Goal: Find specific page/section: Find specific page/section

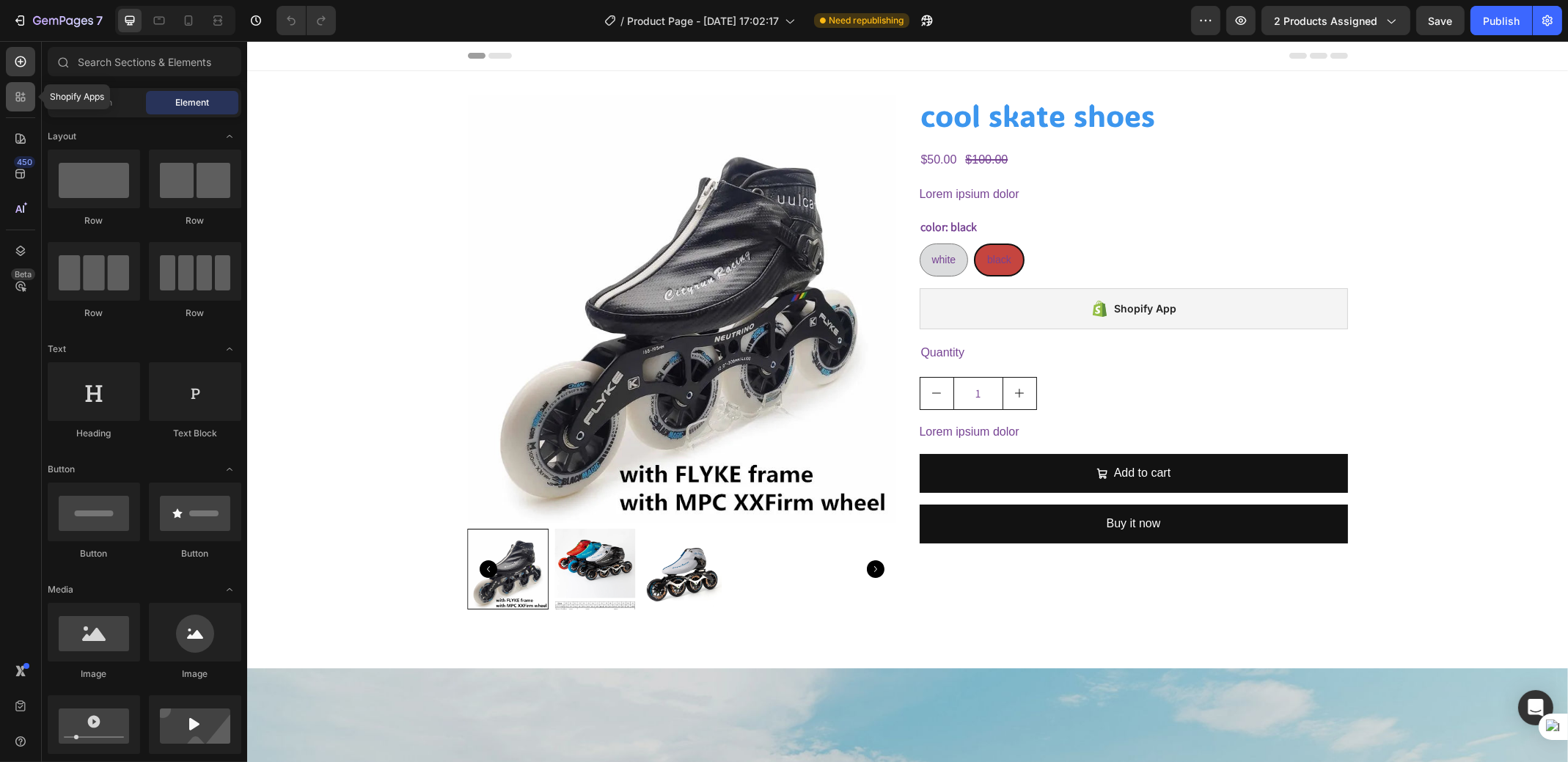
click at [25, 97] on icon at bounding box center [21, 97] width 15 height 15
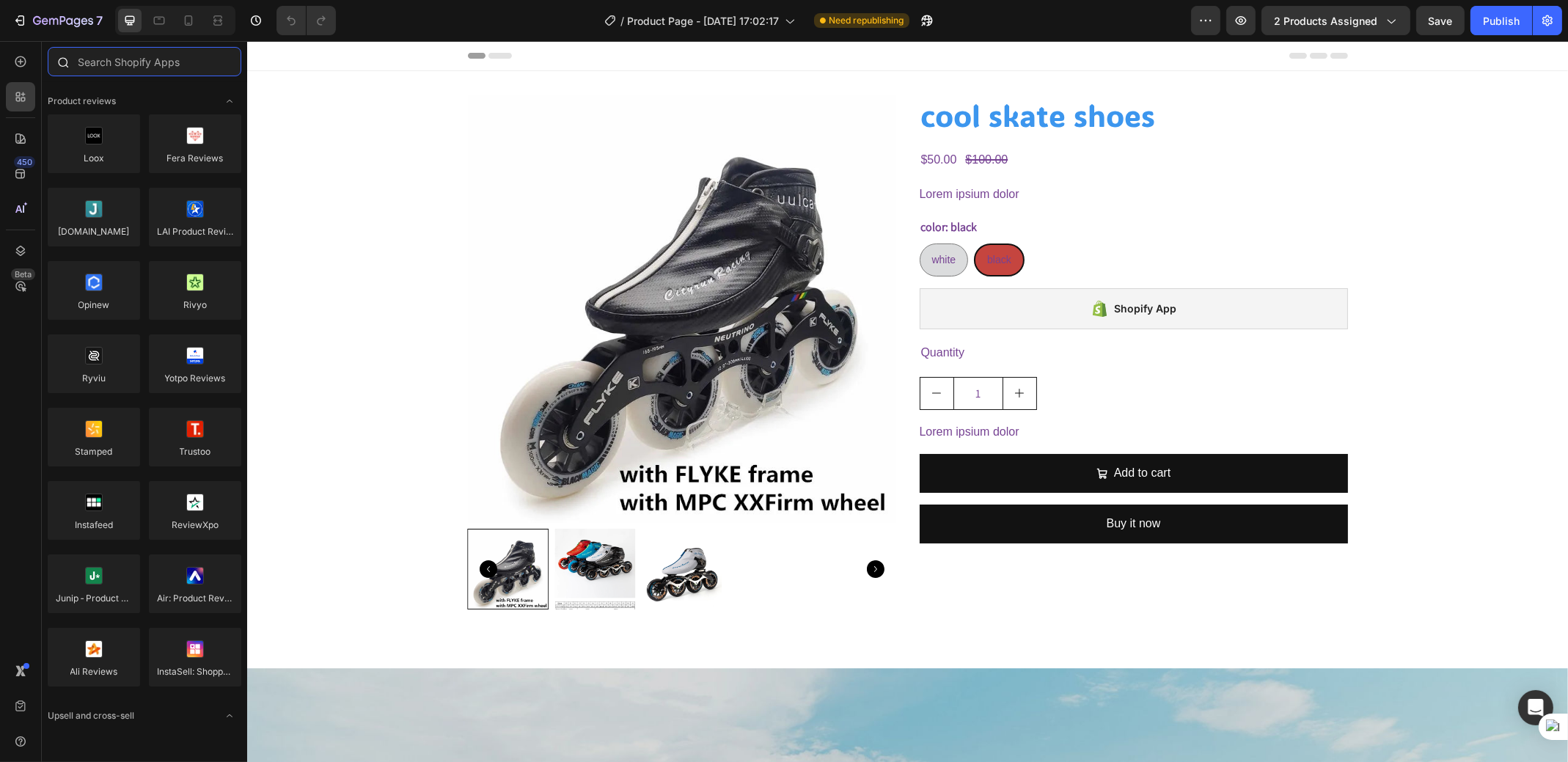
click at [88, 66] on input "text" at bounding box center [144, 62] width 193 height 30
click at [21, 57] on icon at bounding box center [21, 62] width 11 height 11
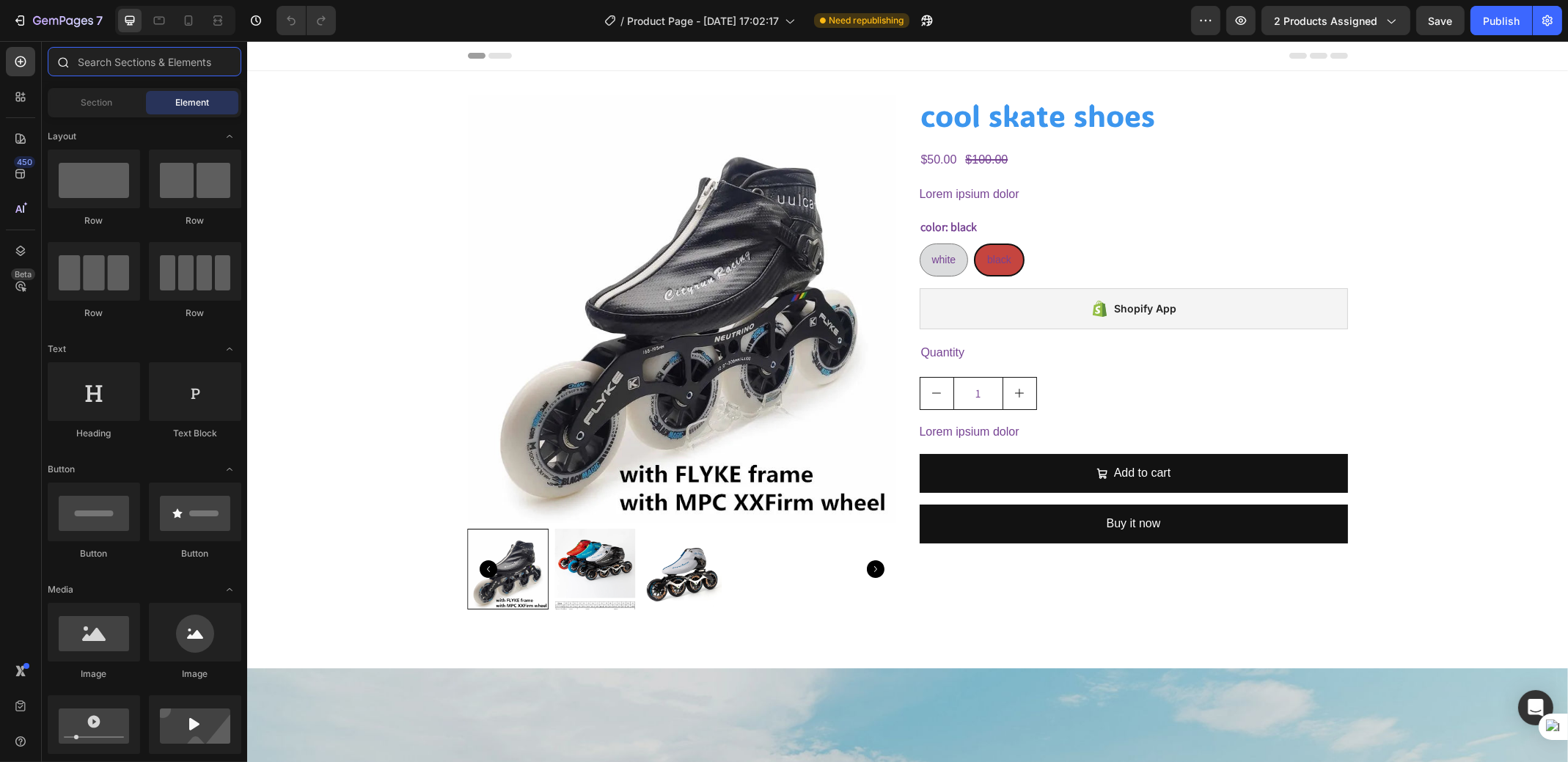
click at [122, 63] on input "text" at bounding box center [144, 62] width 193 height 30
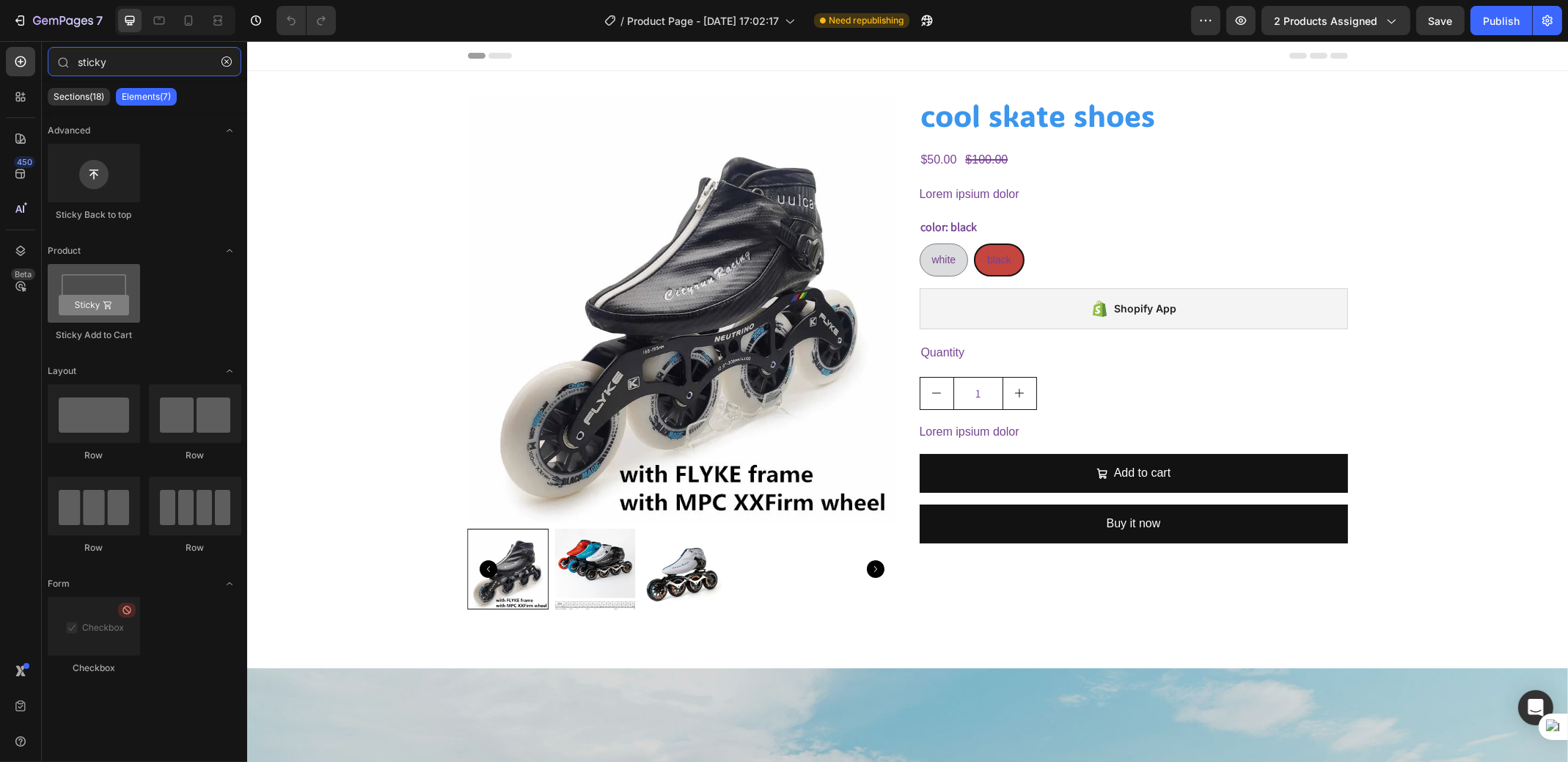
type input "sticky"
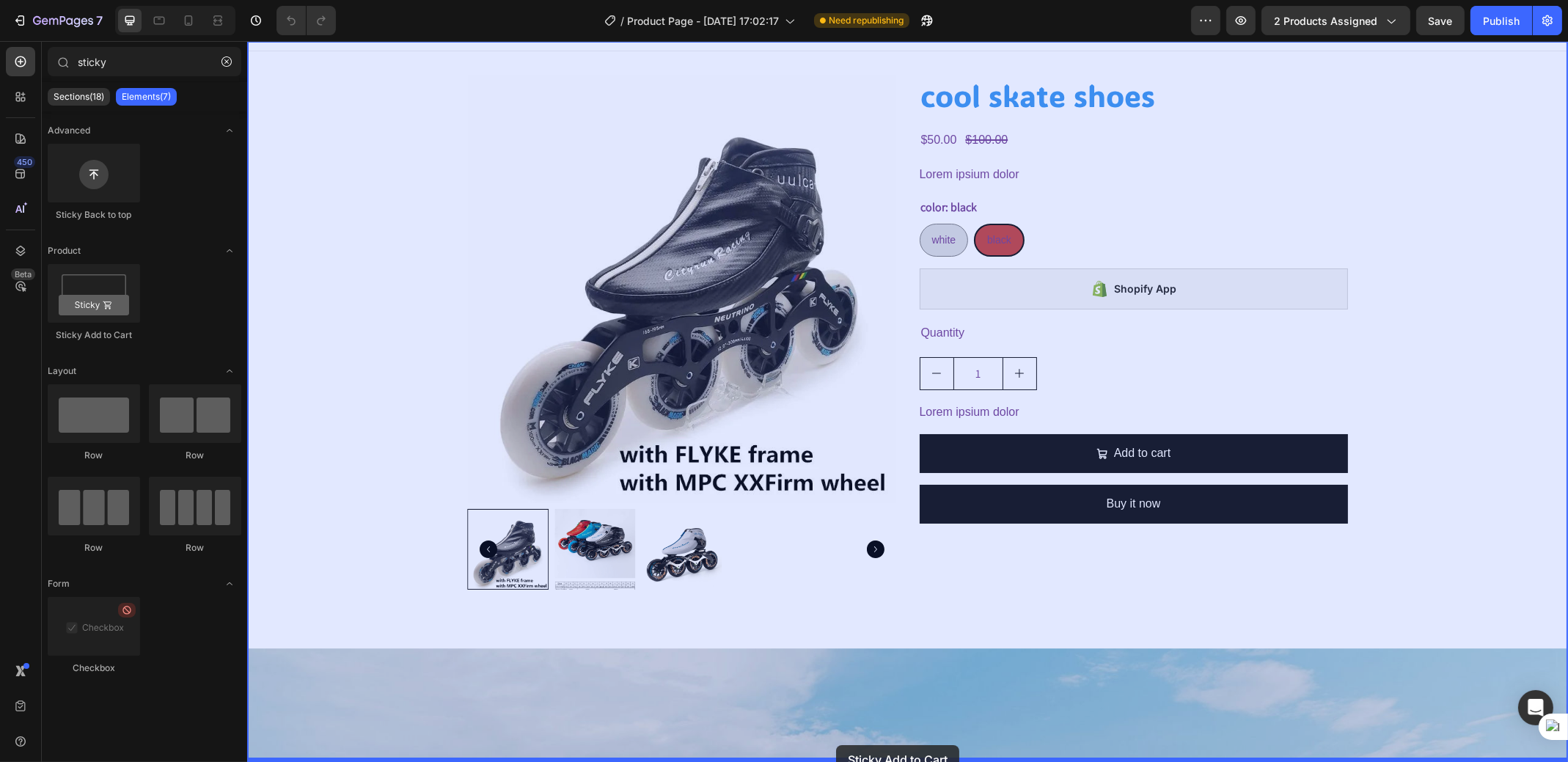
scroll to position [52, 0]
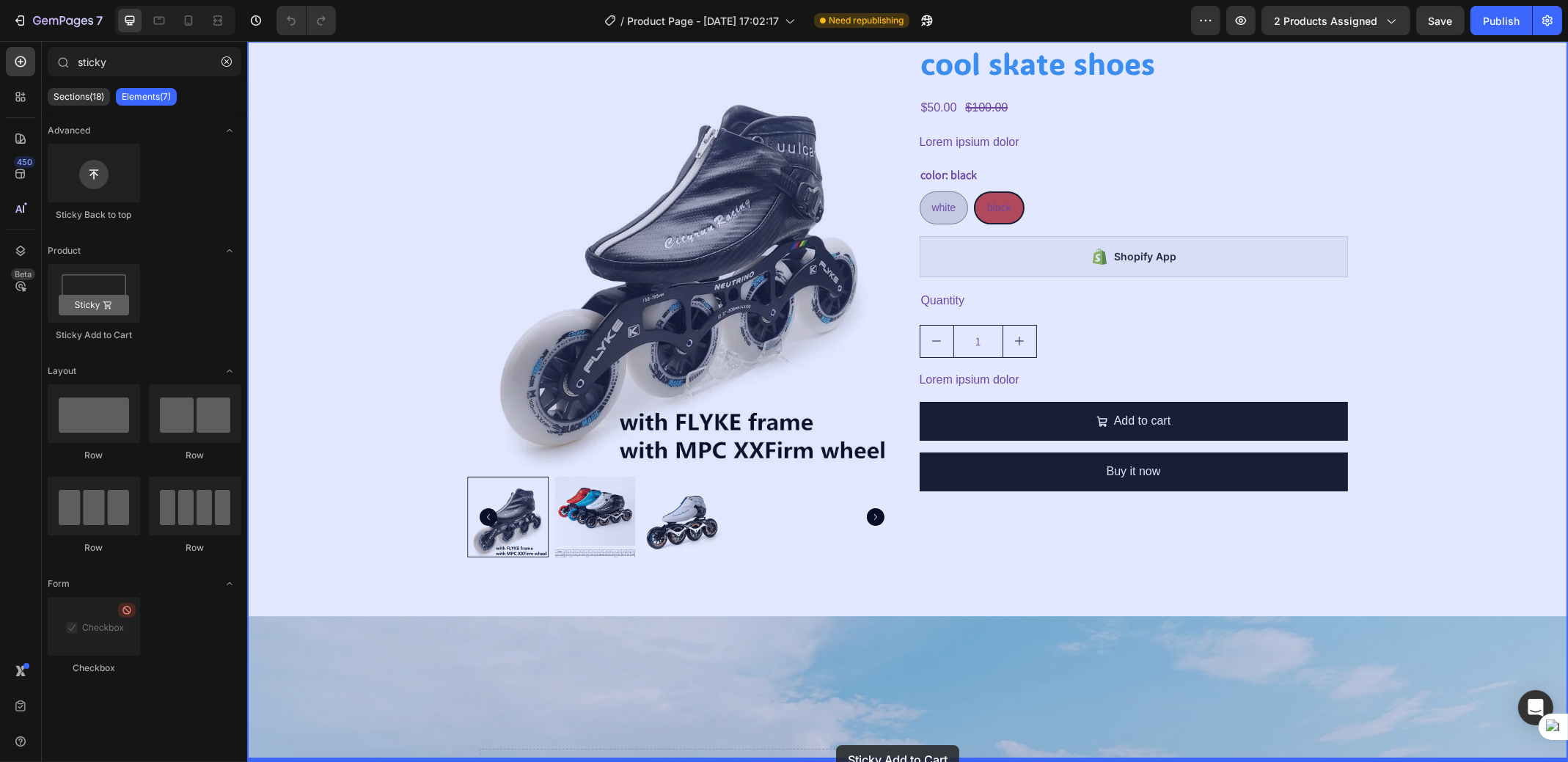
drag, startPoint x: 679, startPoint y: 496, endPoint x: 835, endPoint y: 745, distance: 293.8
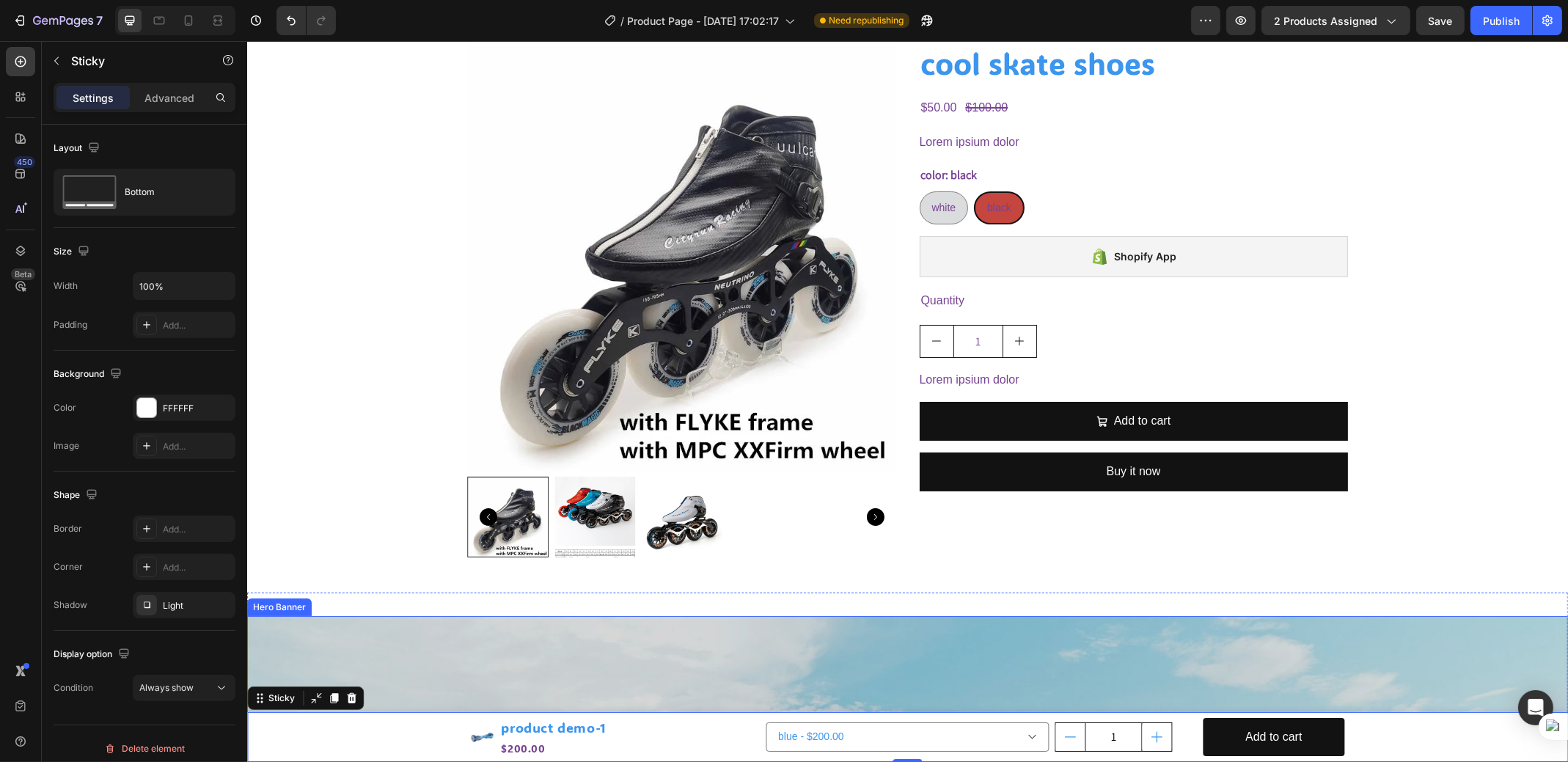
scroll to position [73, 0]
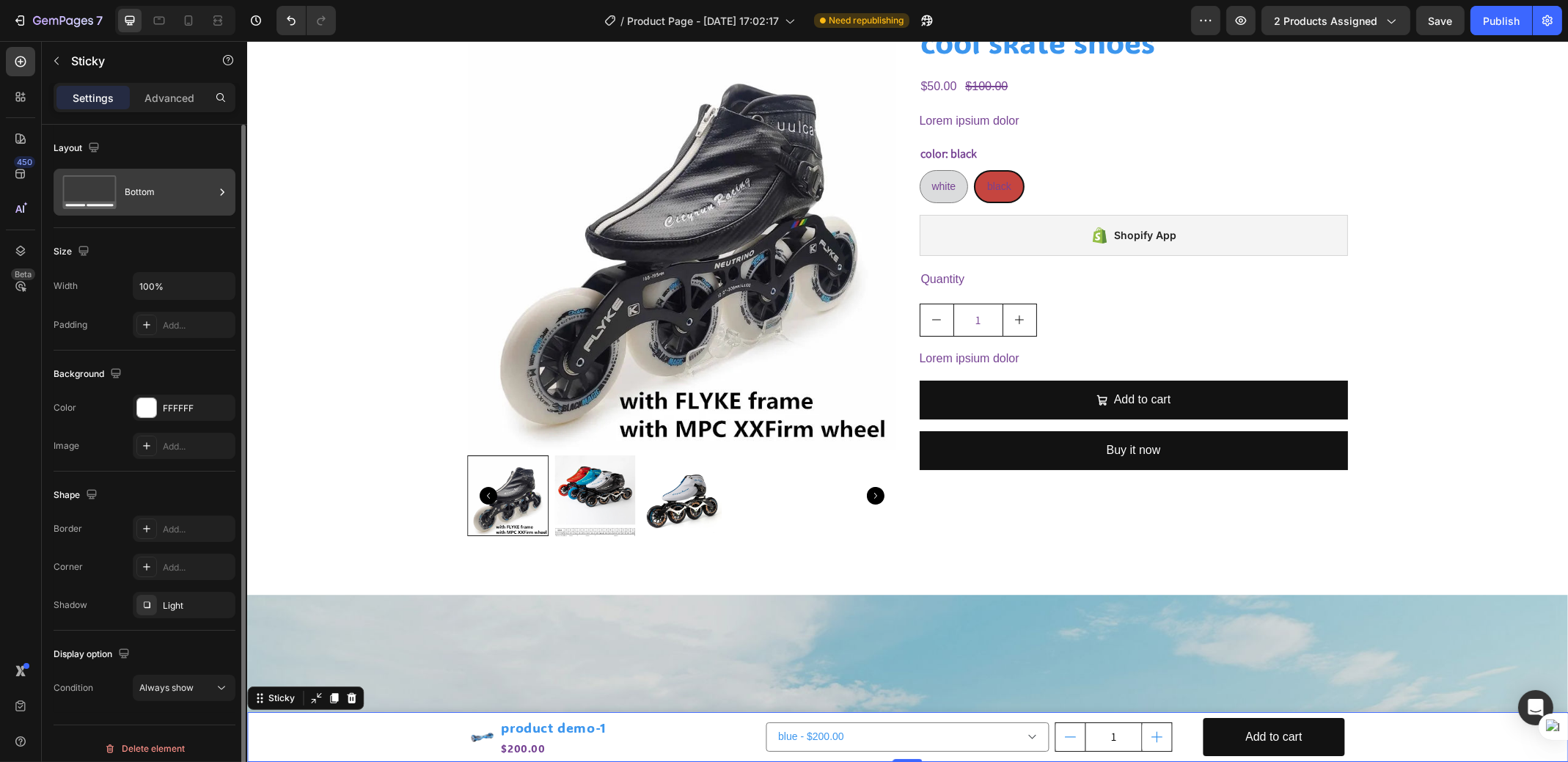
click at [139, 188] on div "Bottom" at bounding box center [169, 192] width 90 height 34
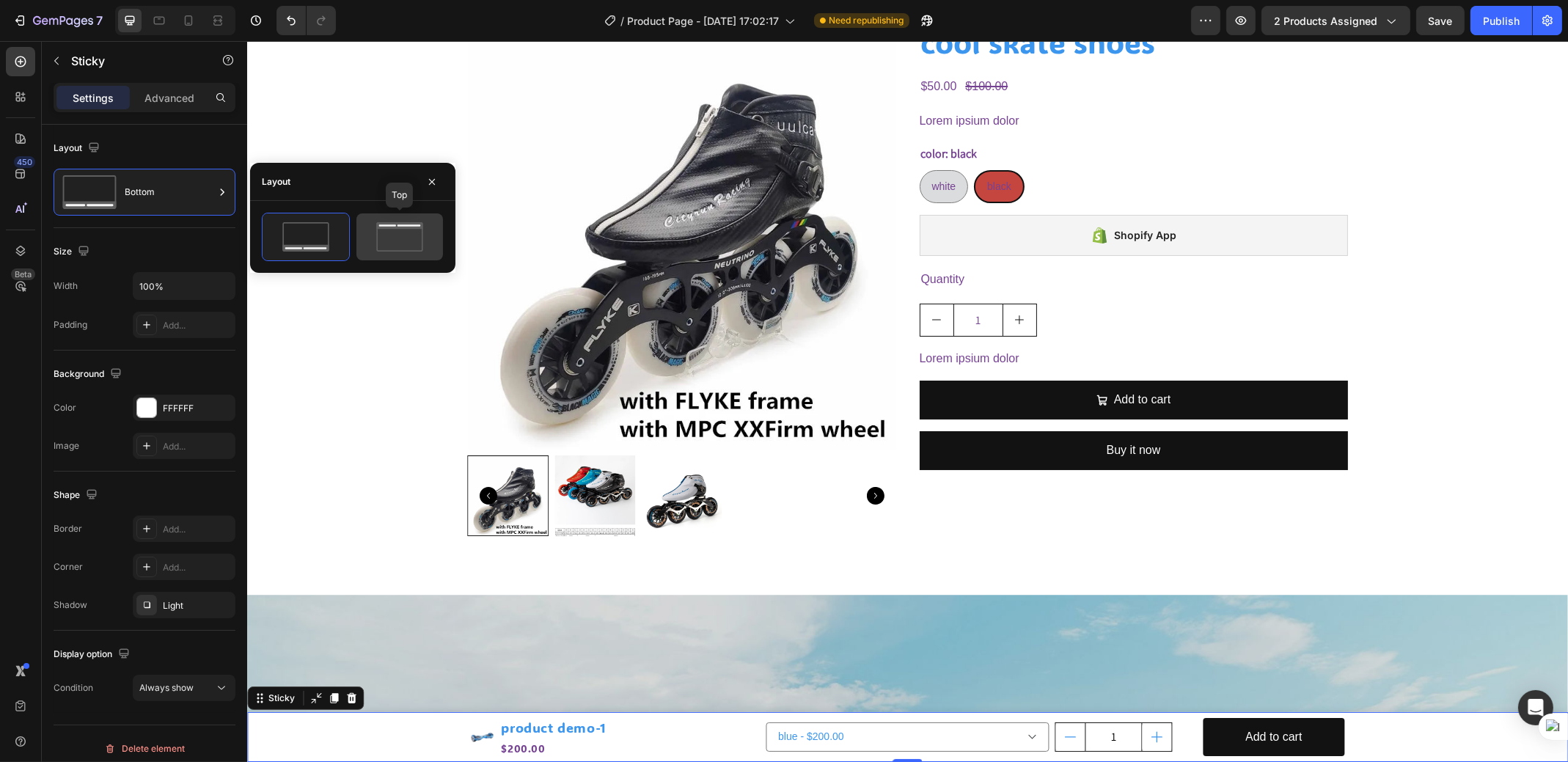
click at [385, 235] on icon at bounding box center [400, 237] width 69 height 30
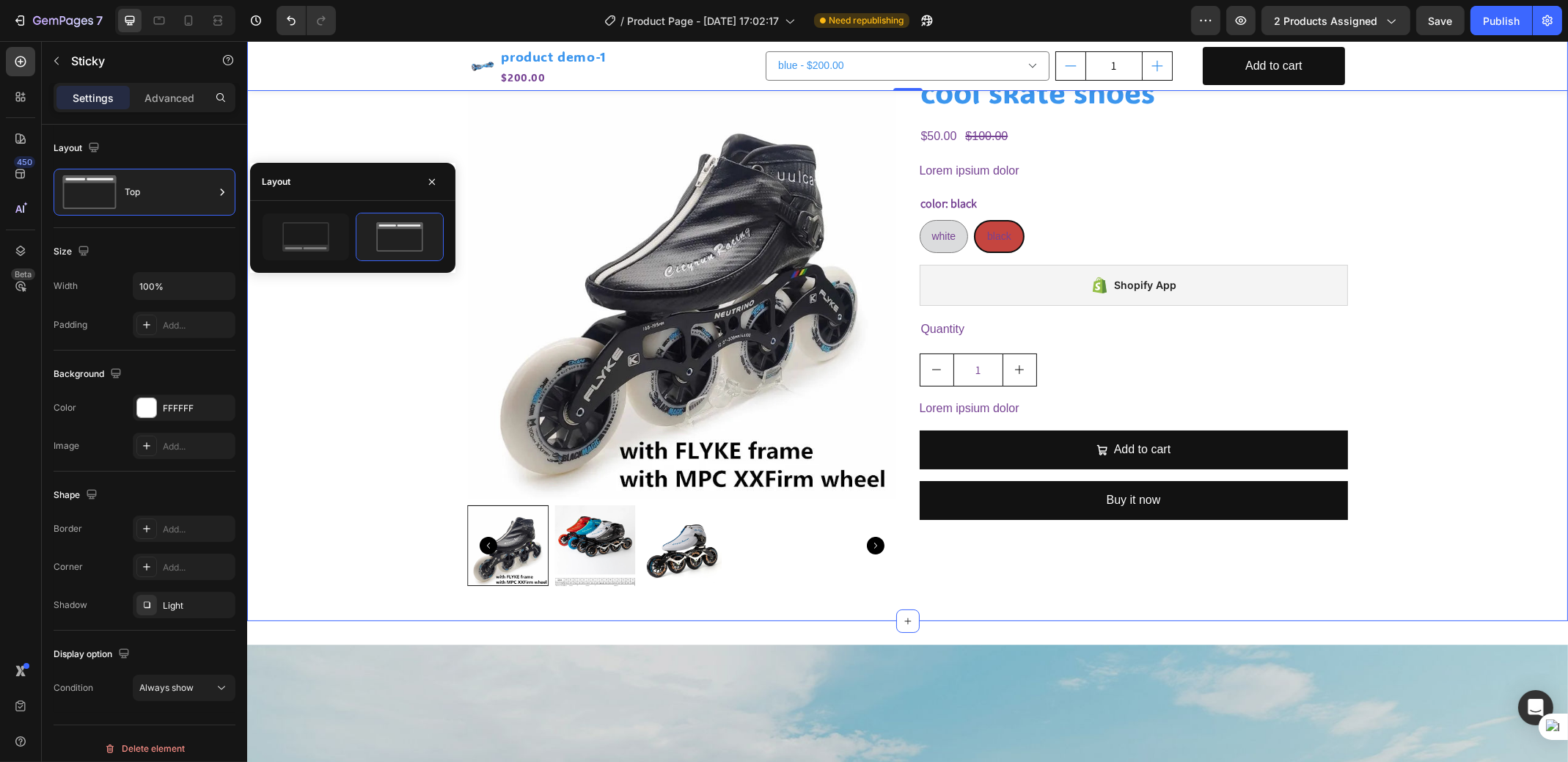
click at [400, 71] on div "Product Images product demo-1 Product Title $200.00 Product Price Product Price…" at bounding box center [907, 66] width 1321 height 50
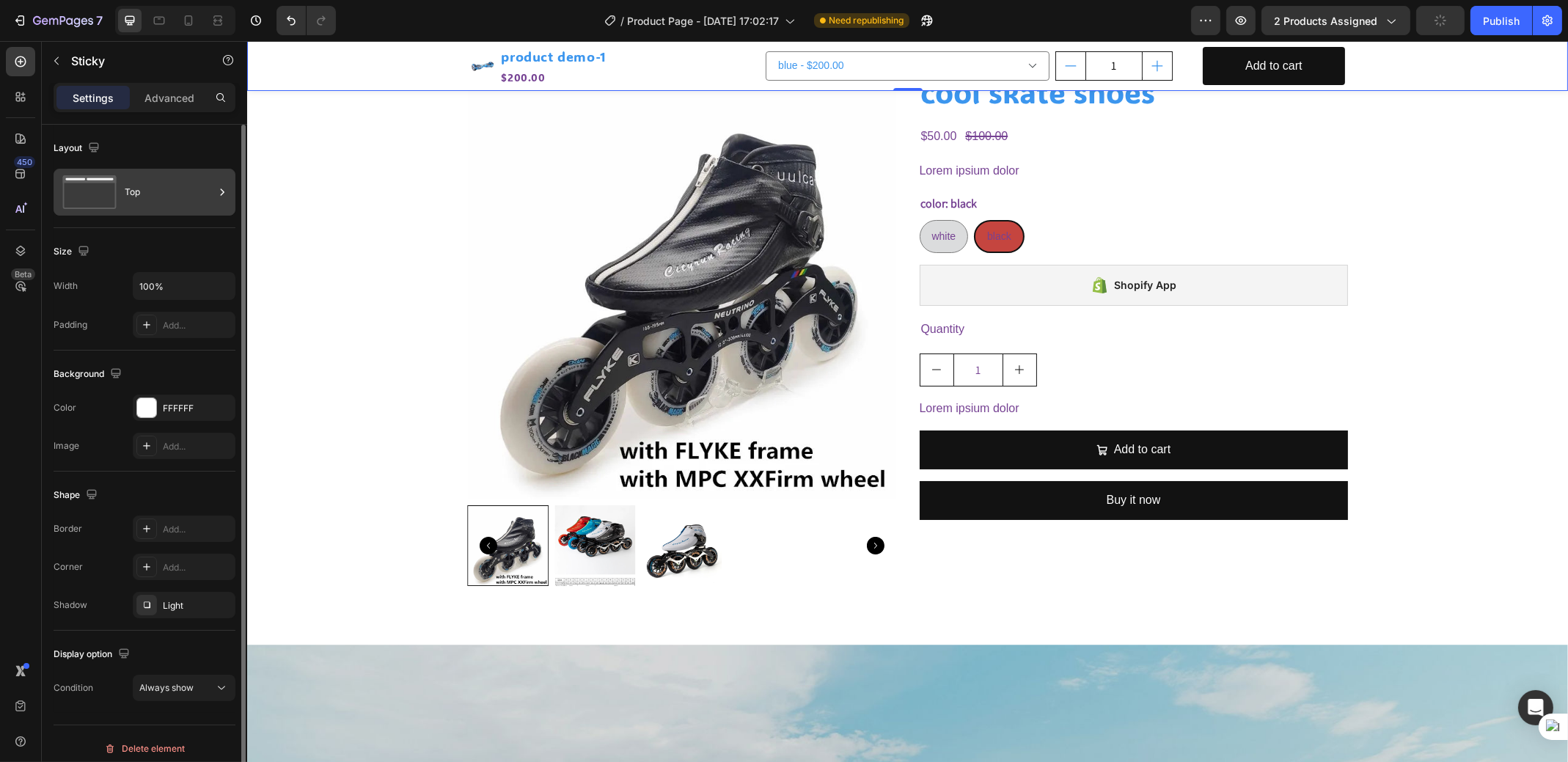
click at [146, 195] on div "Top" at bounding box center [169, 192] width 90 height 34
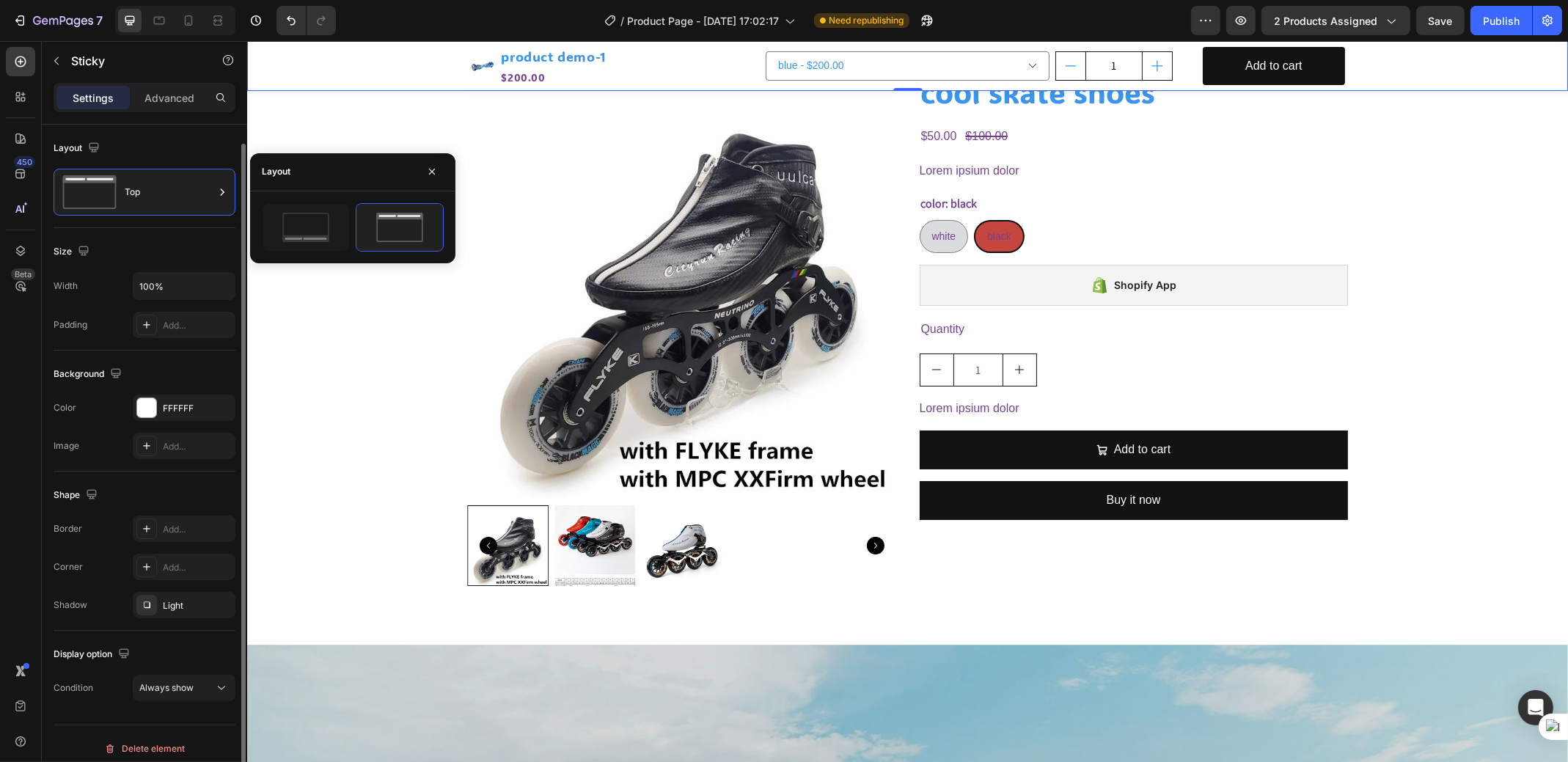
scroll to position [10, 0]
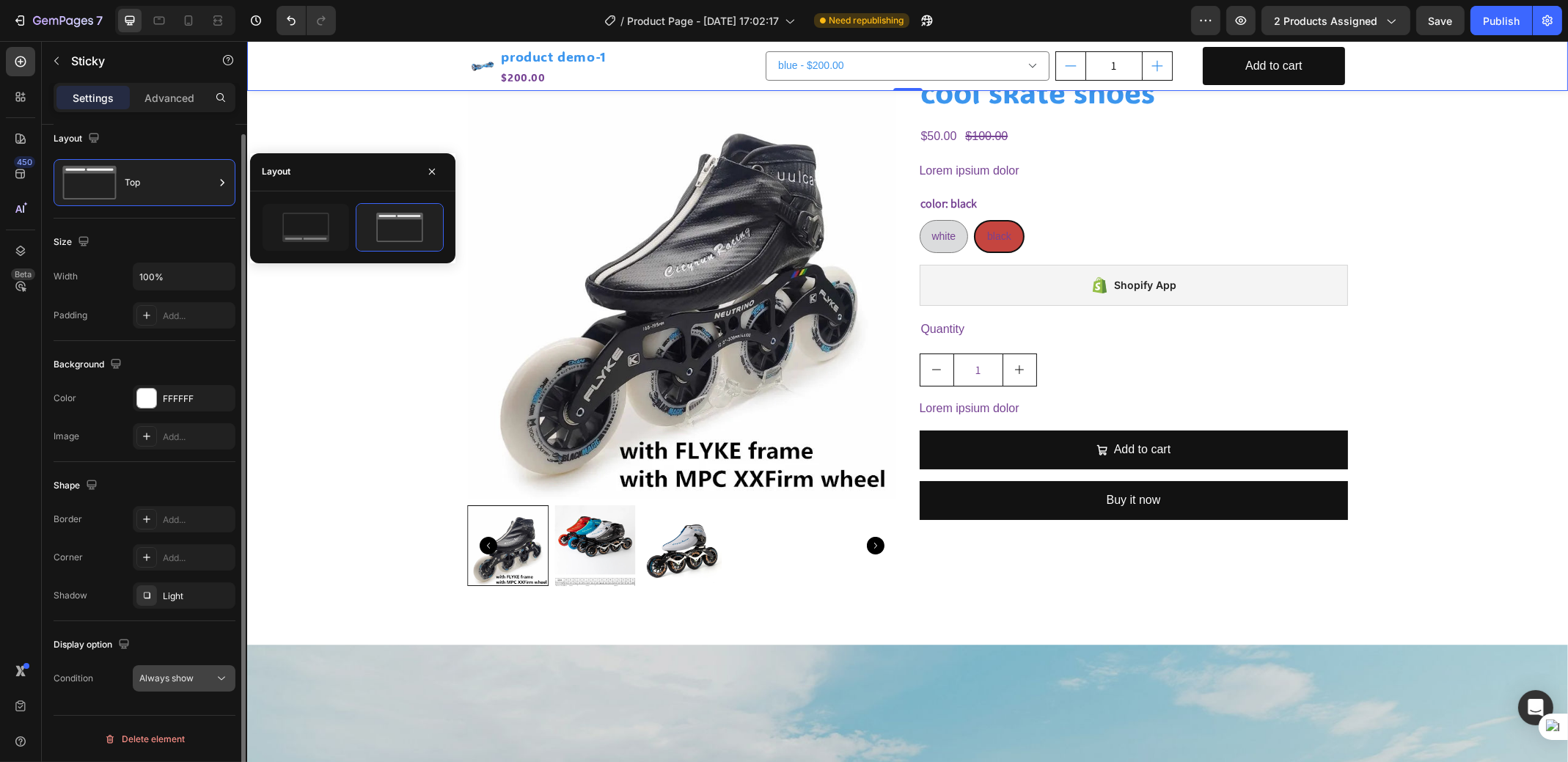
click at [173, 677] on span "Always show" at bounding box center [166, 677] width 54 height 11
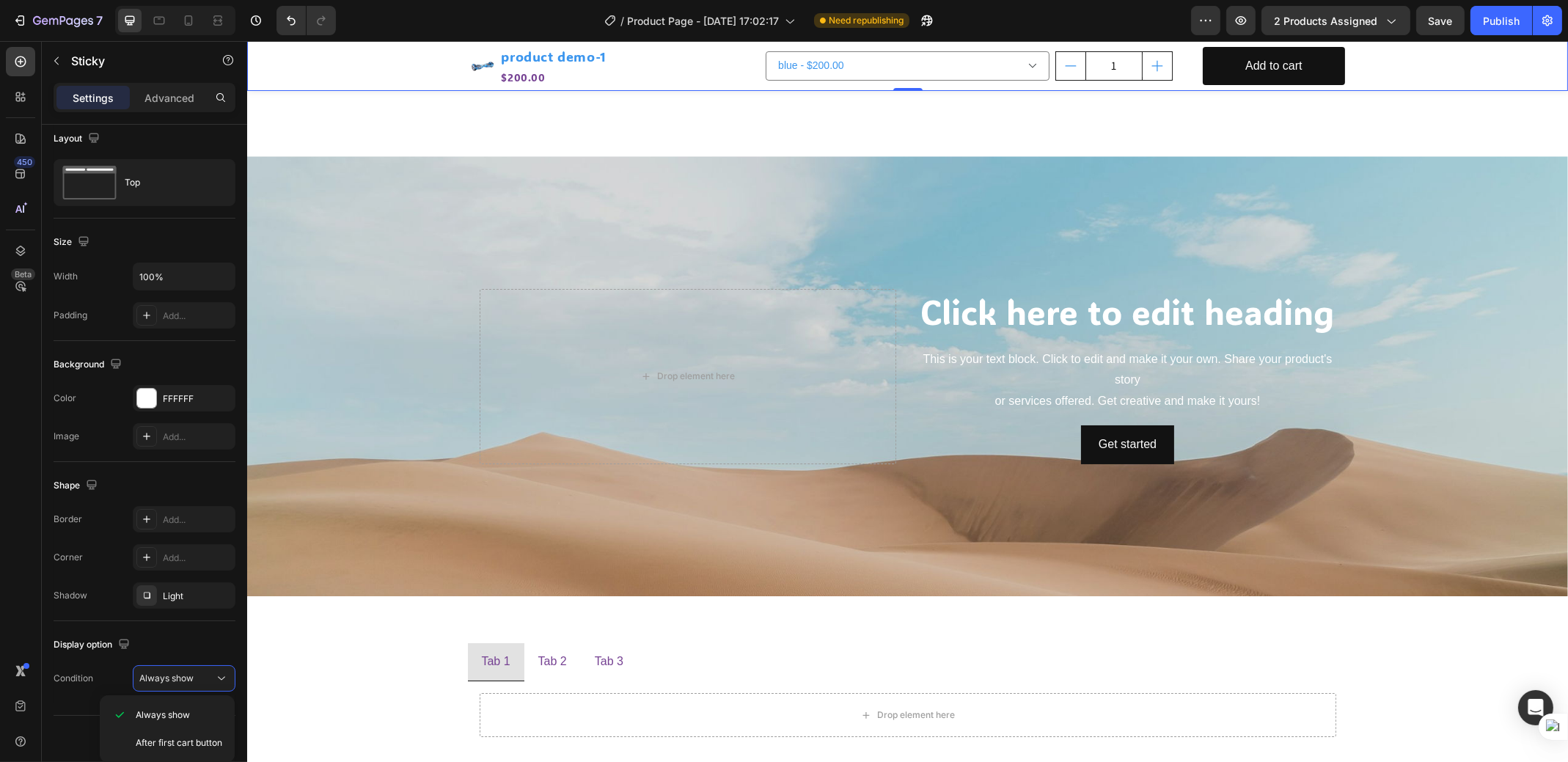
scroll to position [758, 0]
